Goal: Task Accomplishment & Management: Manage account settings

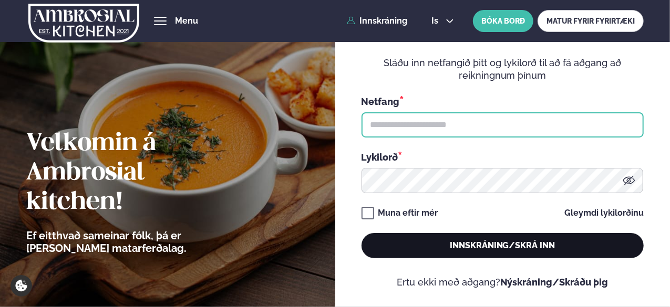
type input "**********"
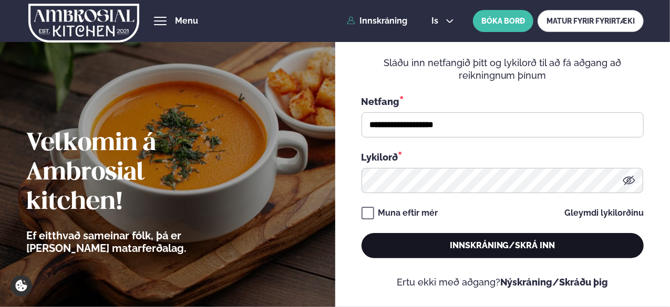
click at [496, 244] on button "Innskráning/Skrá inn" at bounding box center [503, 245] width 282 height 25
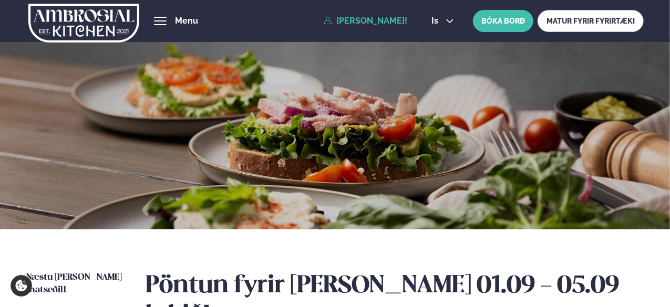
scroll to position [210, 0]
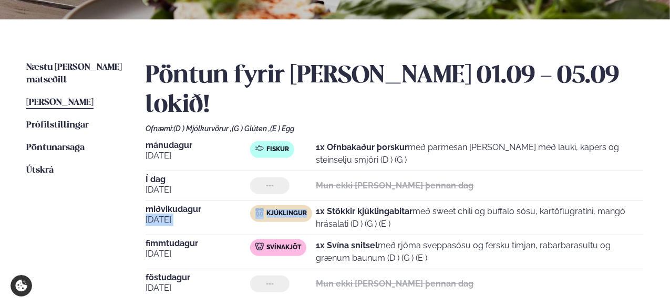
drag, startPoint x: 308, startPoint y: 183, endPoint x: 234, endPoint y: 184, distance: 73.6
click at [234, 206] on div "[DATE] Kjúklingur 1x Stökkir kjúklingabitar með sweet chili og buffalo sósu, ka…" at bounding box center [395, 221] width 498 height 30
click at [234, 214] on span "[DATE]" at bounding box center [198, 220] width 105 height 13
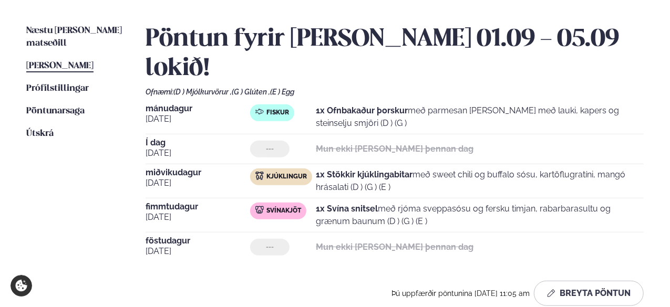
scroll to position [263, 0]
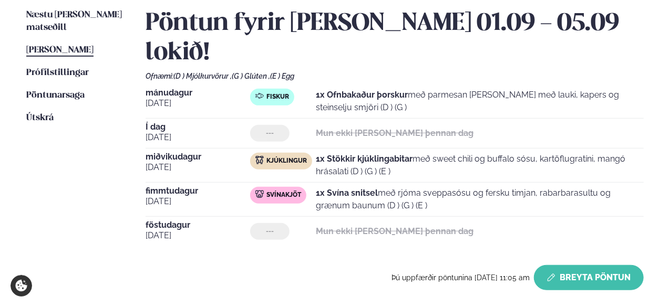
click at [604, 265] on button "Breyta Pöntun" at bounding box center [589, 277] width 110 height 25
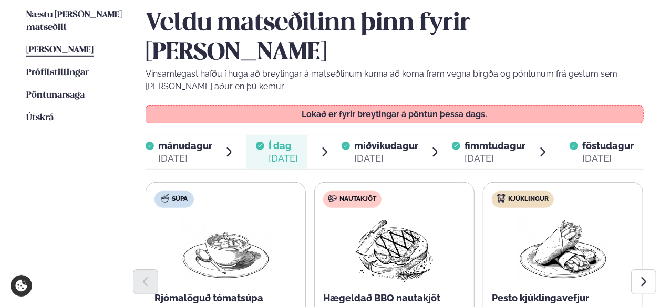
scroll to position [315, 0]
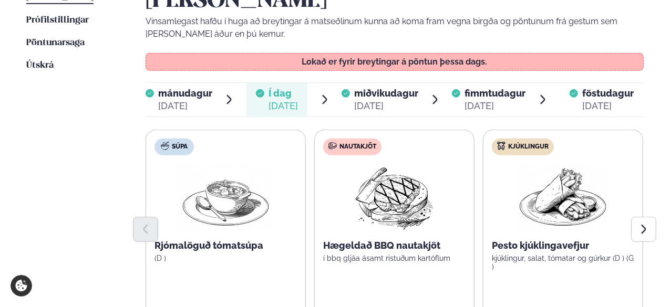
click at [480, 100] on div "[DATE]" at bounding box center [495, 106] width 61 height 13
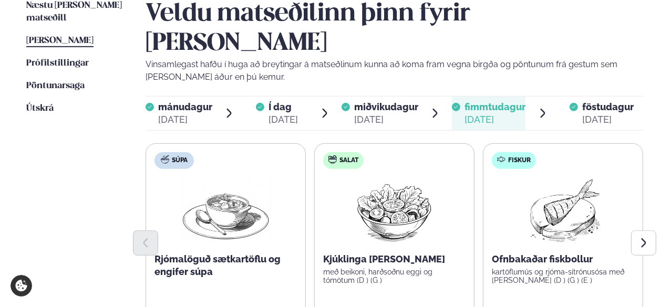
scroll to position [263, 0]
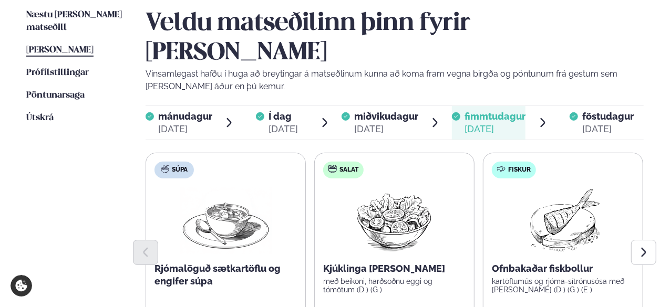
click at [289, 110] on span "Í dag" at bounding box center [283, 116] width 29 height 13
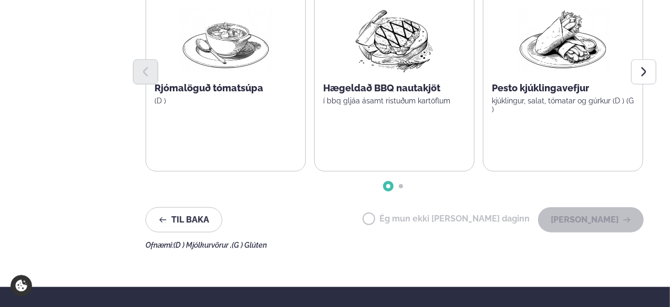
scroll to position [210, 0]
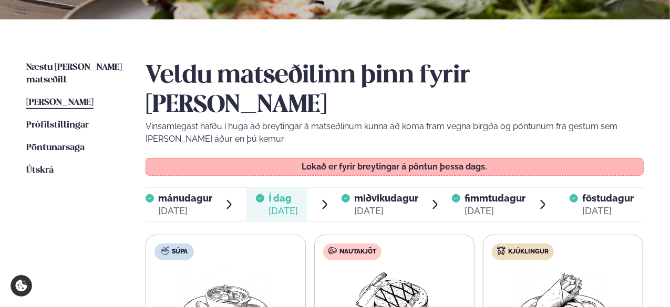
click at [363, 193] on span "miðvikudagur" at bounding box center [386, 198] width 64 height 11
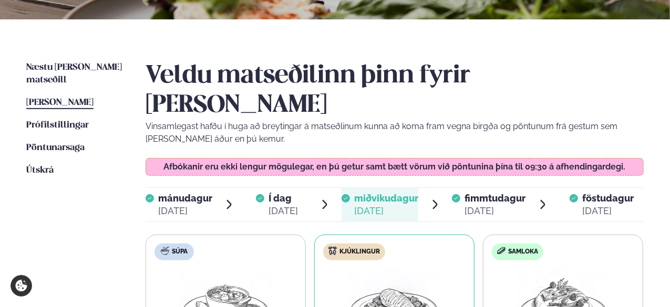
click at [494, 205] on div "[DATE]" at bounding box center [495, 211] width 61 height 13
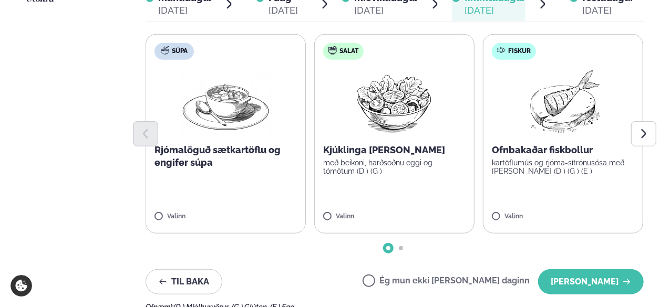
scroll to position [420, 0]
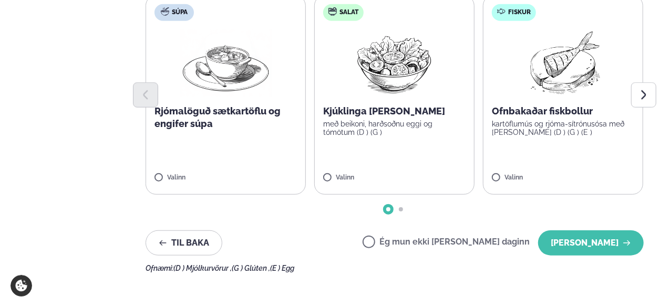
click at [477, 238] on label "Ég mun ekki [PERSON_NAME] daginn" at bounding box center [446, 243] width 167 height 11
click at [613, 231] on button "[PERSON_NAME]" at bounding box center [591, 243] width 106 height 25
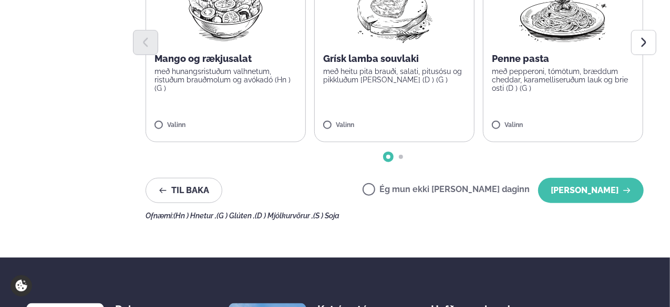
click at [607, 176] on div "Veldu matseðilinn þinn fyrir [PERSON_NAME] Vinsamlegast hafðu í huga að breytin…" at bounding box center [395, 10] width 498 height 422
click at [606, 178] on button "[PERSON_NAME]" at bounding box center [591, 190] width 106 height 25
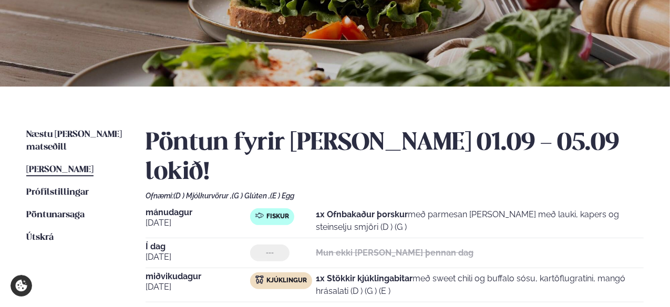
scroll to position [251, 0]
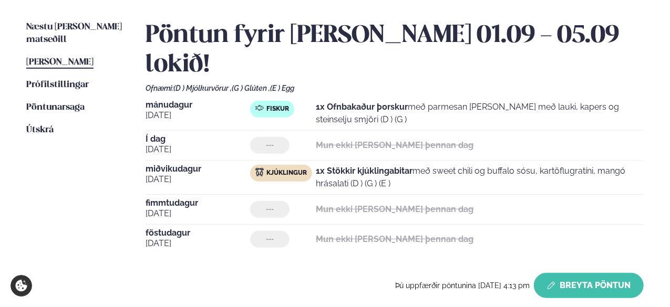
click at [588, 273] on button "Breyta Pöntun" at bounding box center [589, 285] width 110 height 25
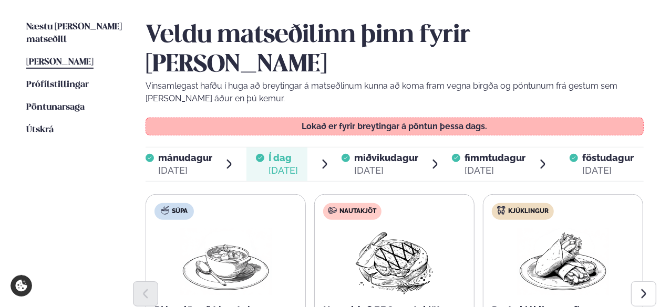
click at [600, 165] on div "[DATE]" at bounding box center [608, 171] width 52 height 13
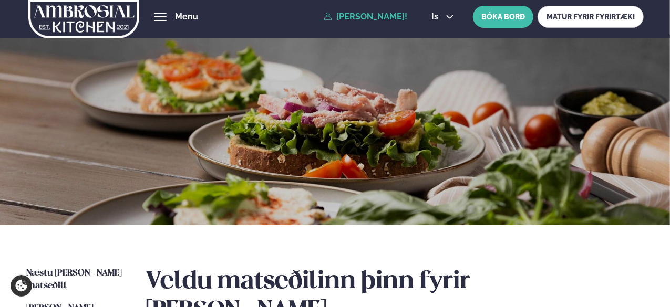
scroll to position [0, 0]
